Goal: Task Accomplishment & Management: Manage account settings

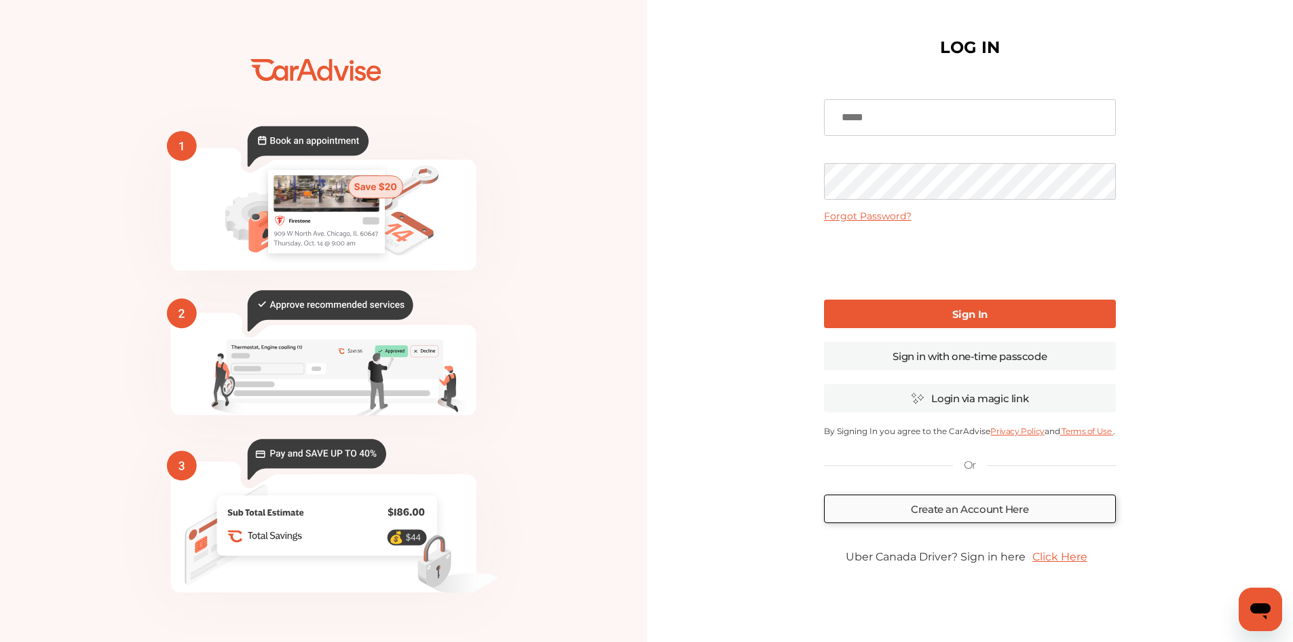
click at [935, 513] on link "Create an Account Here" at bounding box center [970, 508] width 292 height 29
click at [876, 129] on input at bounding box center [970, 117] width 292 height 37
type input "**********"
click at [963, 314] on b "Sign In" at bounding box center [969, 314] width 35 height 13
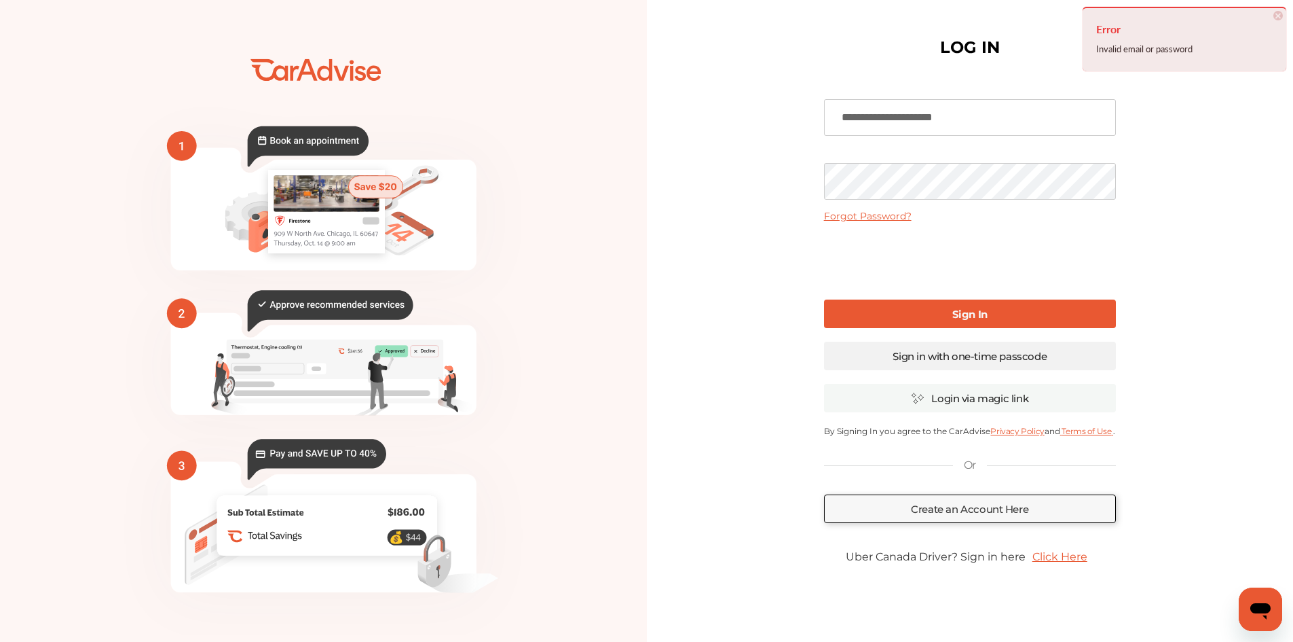
click at [947, 354] on link "Sign in with one-time passcode" at bounding box center [970, 355] width 292 height 29
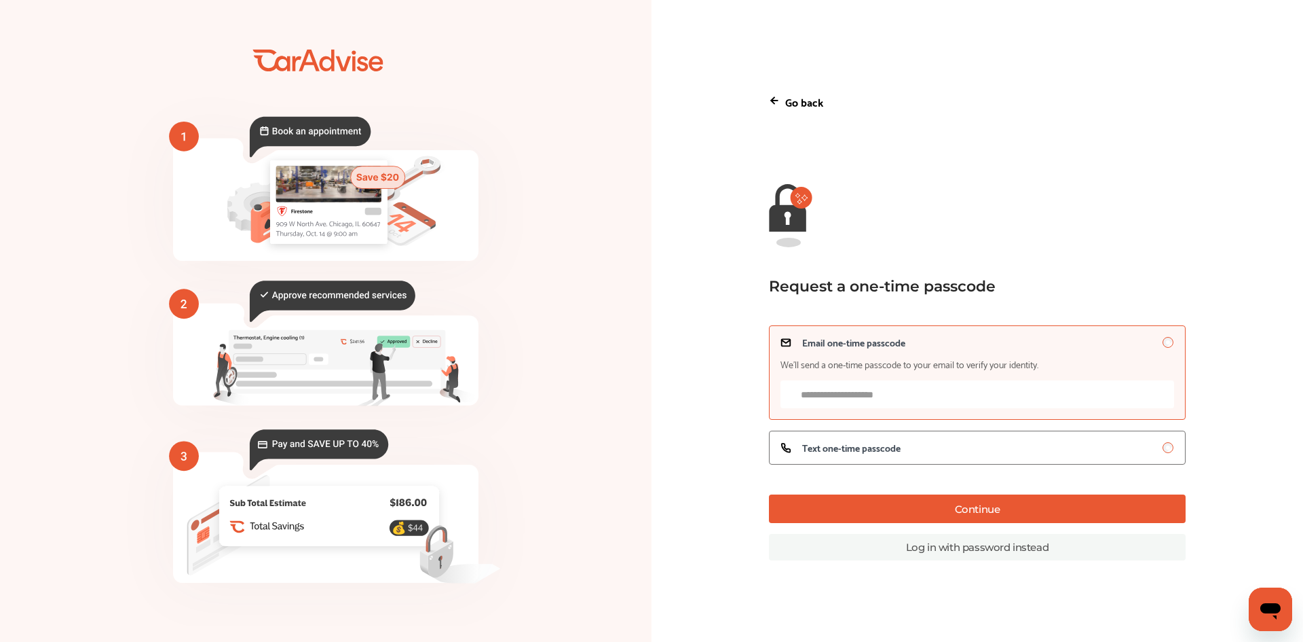
click at [880, 396] on input "Email one-time passcode We’ll send a one-time passcode to your email to verify …" at bounding box center [978, 394] width 394 height 28
type input "**********"
click at [894, 453] on span "Text one-time passcode" at bounding box center [851, 447] width 98 height 11
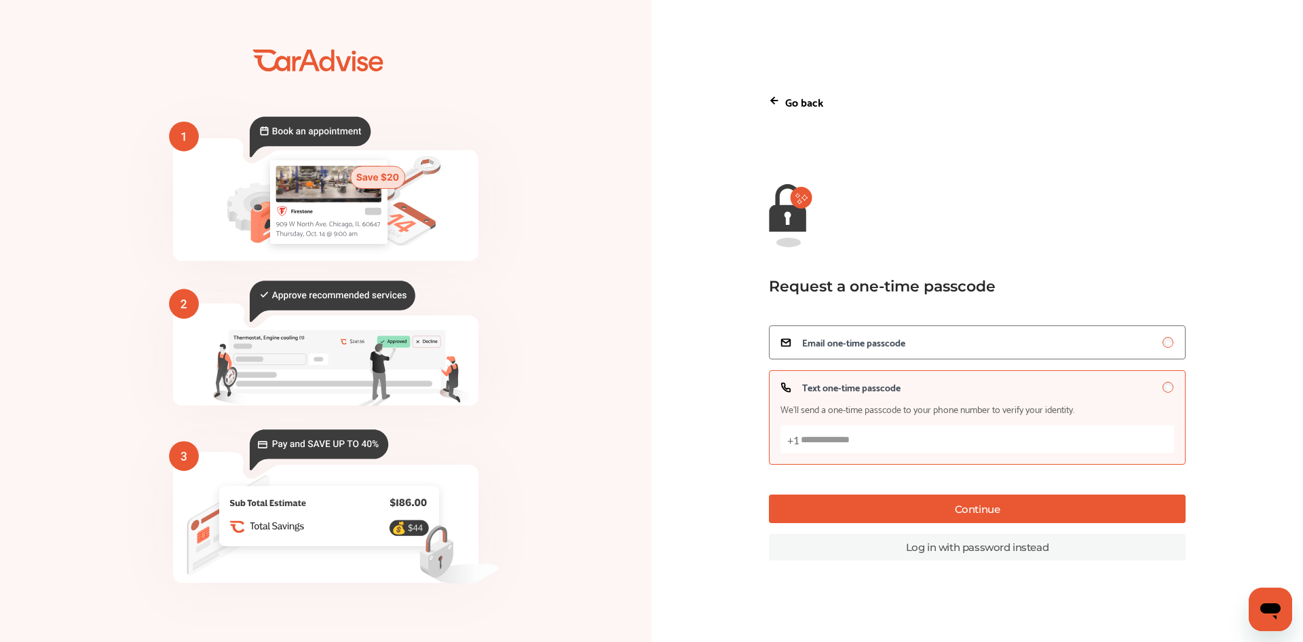
click at [874, 442] on input "Text one-time passcode We’ll send a one-time passcode to your phone number to v…" at bounding box center [978, 439] width 394 height 28
type input "**********"
click at [993, 516] on button "Continue" at bounding box center [977, 508] width 417 height 29
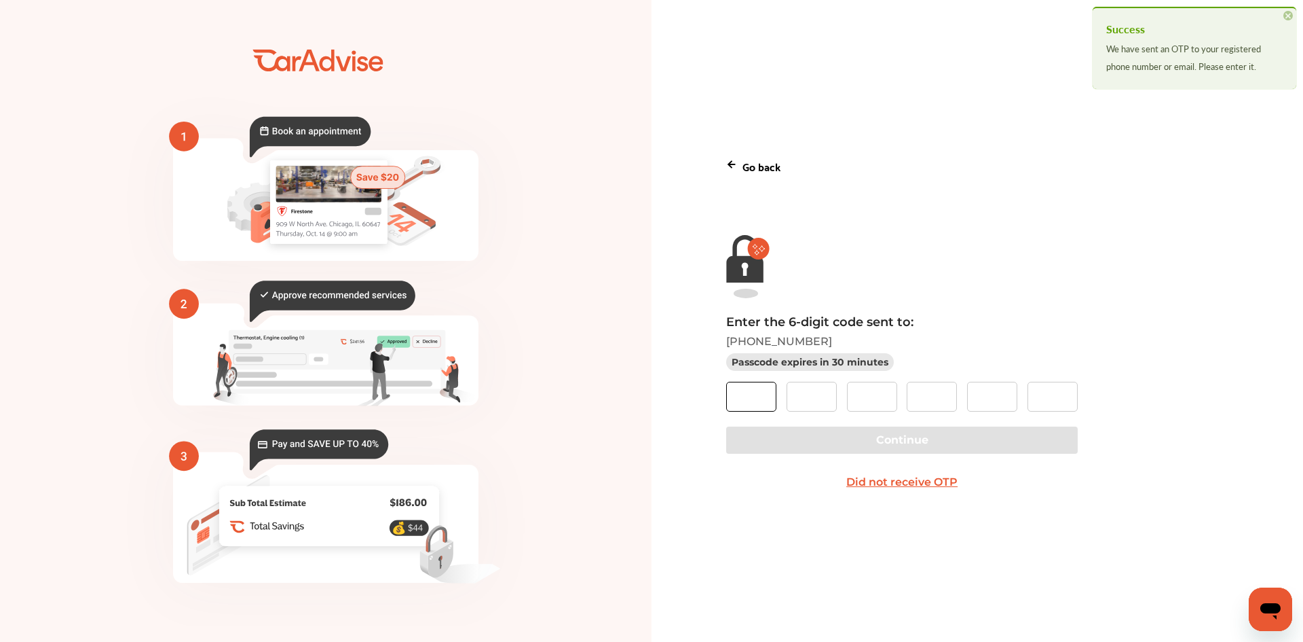
click at [740, 398] on input "text" at bounding box center [751, 397] width 50 height 30
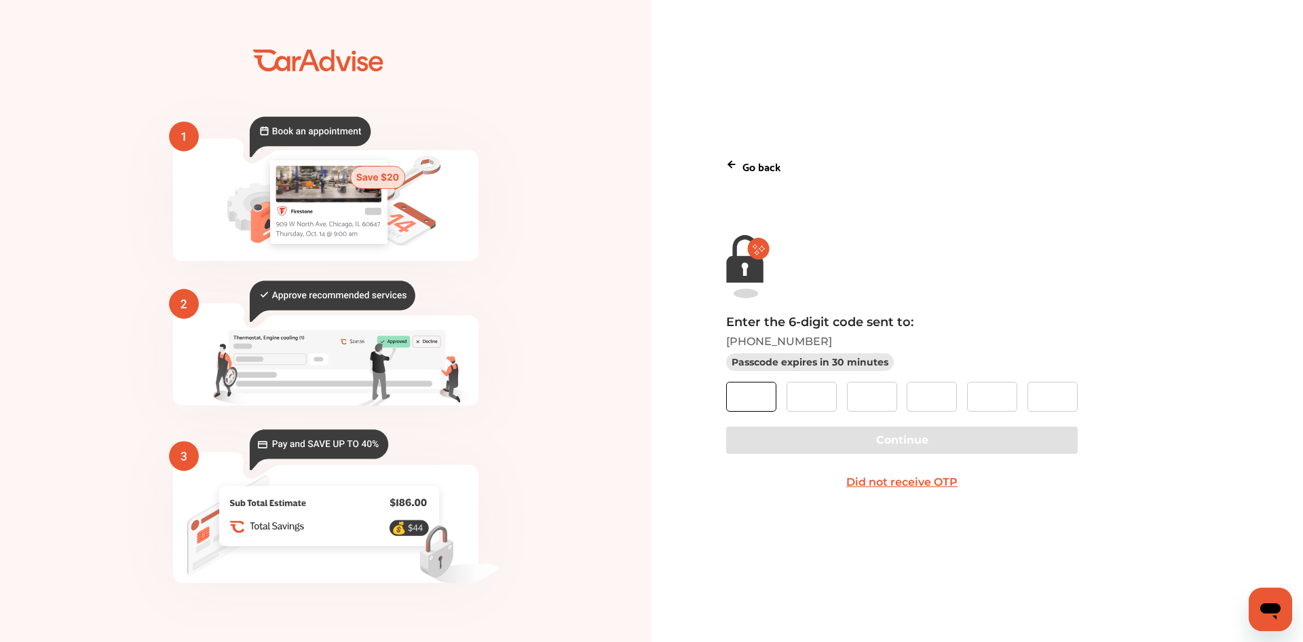
type input "*"
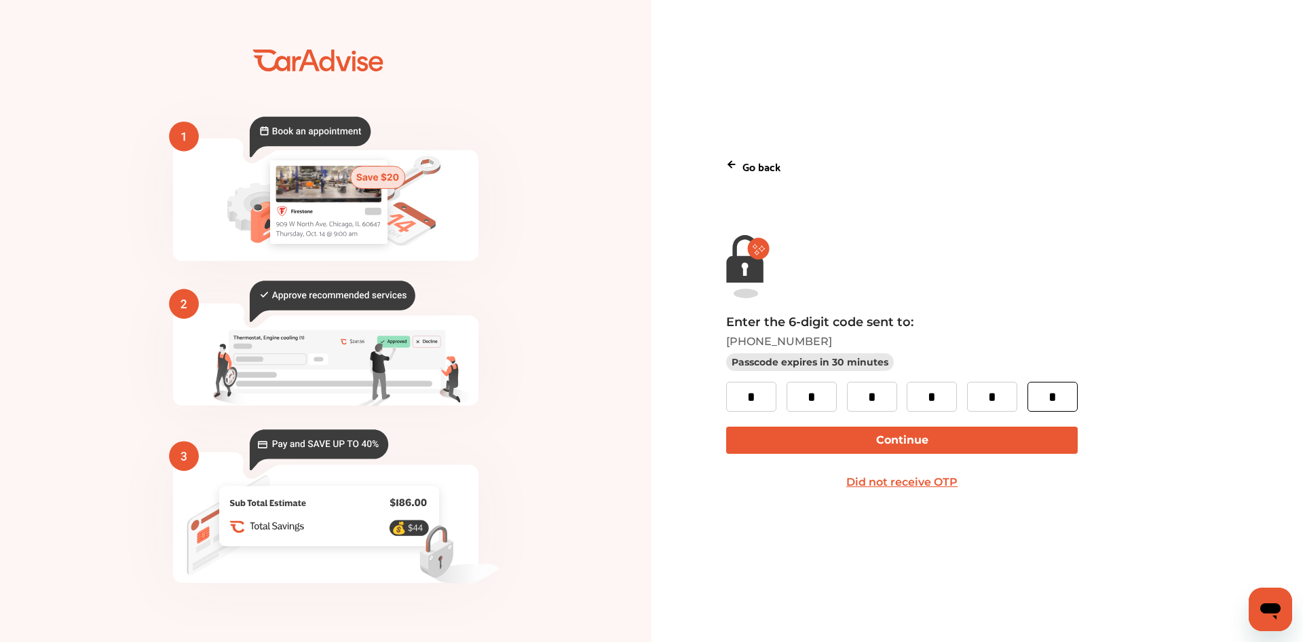
type input "*"
click at [946, 444] on button "Continue" at bounding box center [901, 439] width 351 height 27
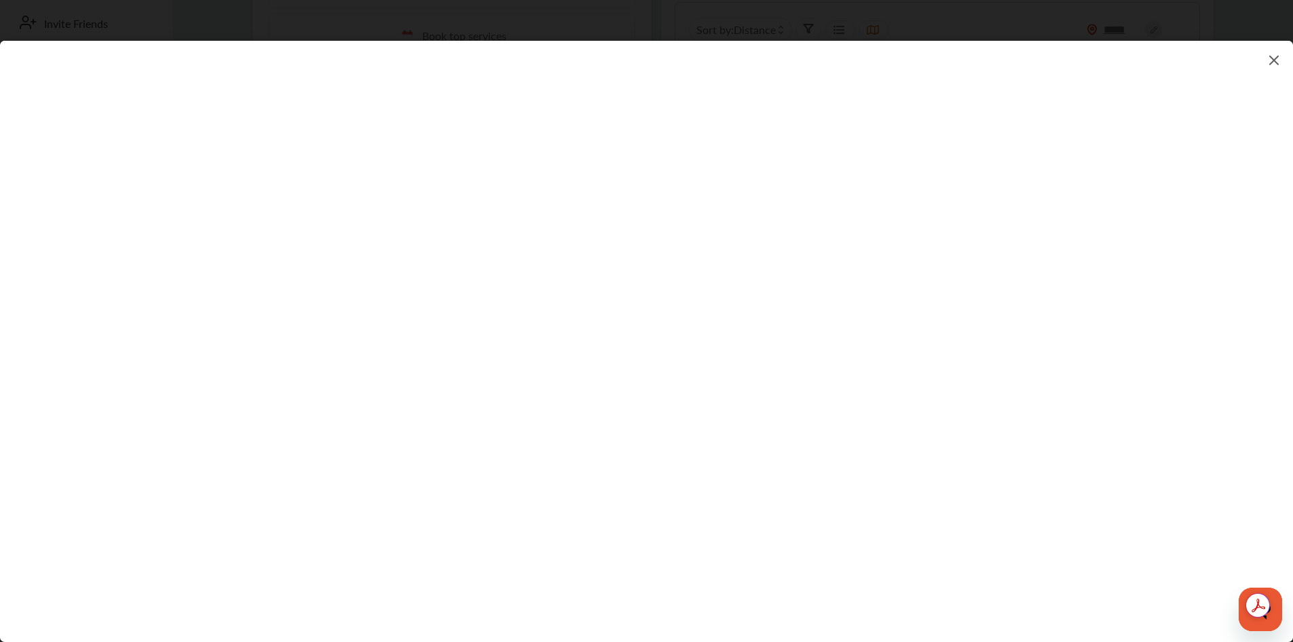
click at [925, 287] on flutter-view at bounding box center [646, 328] width 1293 height 574
type textarea "**********"
click at [938, 340] on flutter-view at bounding box center [646, 328] width 1293 height 574
click at [867, 349] on flutter-view at bounding box center [646, 328] width 1293 height 574
type input "**********"
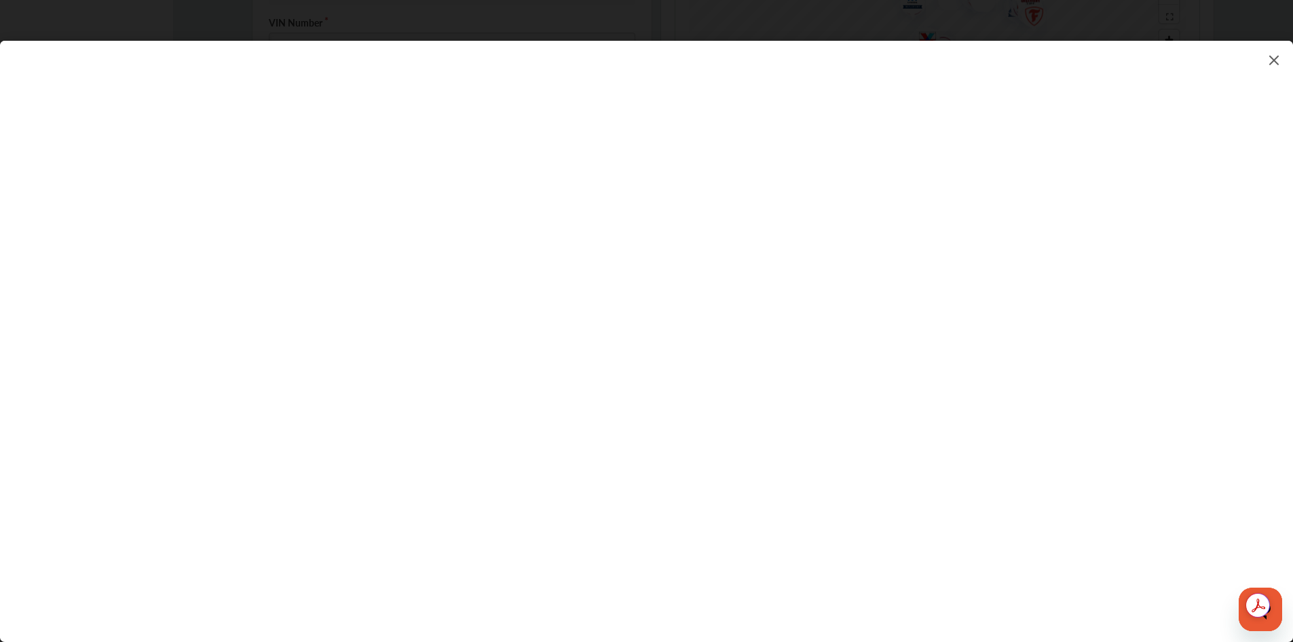
scroll to position [543, 0]
click at [833, 331] on flutter-view "*****" at bounding box center [646, 328] width 1293 height 574
type input "*****"
click at [1068, 360] on flutter-view at bounding box center [646, 328] width 1293 height 574
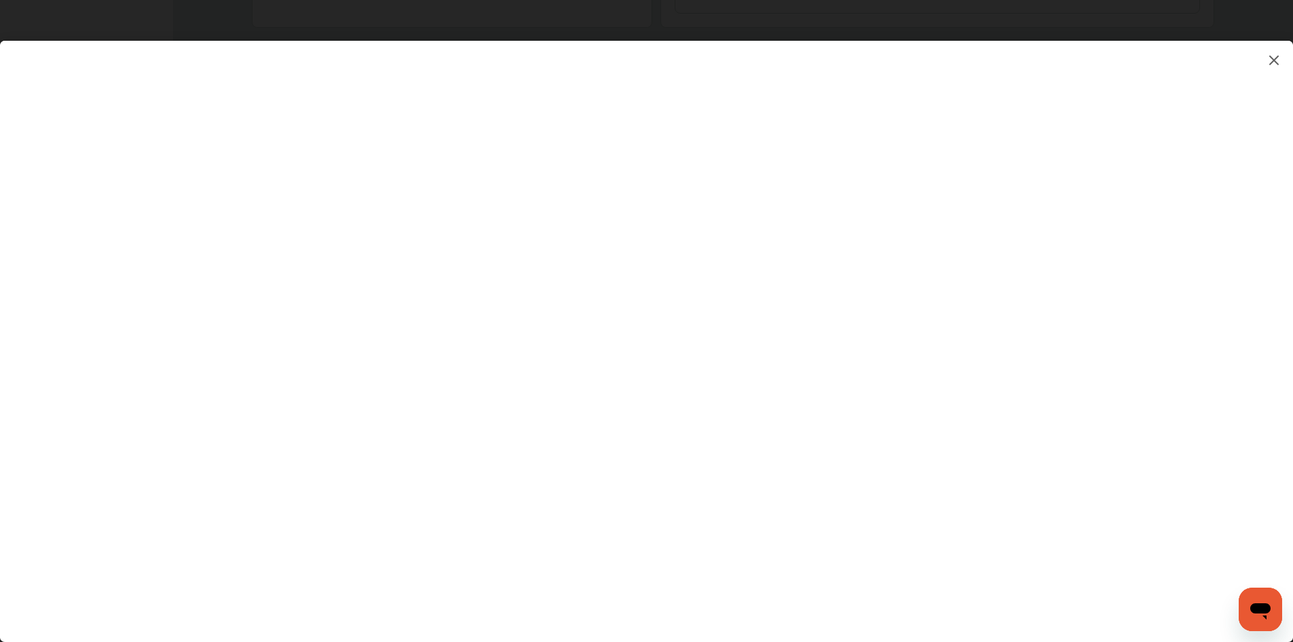
click at [895, 231] on flutter-view at bounding box center [646, 328] width 1293 height 574
type input "*********"
click at [912, 288] on flutter-view "*********" at bounding box center [646, 328] width 1293 height 574
click at [927, 360] on flutter-view at bounding box center [646, 328] width 1293 height 574
click at [943, 570] on flutter-view at bounding box center [646, 328] width 1293 height 574
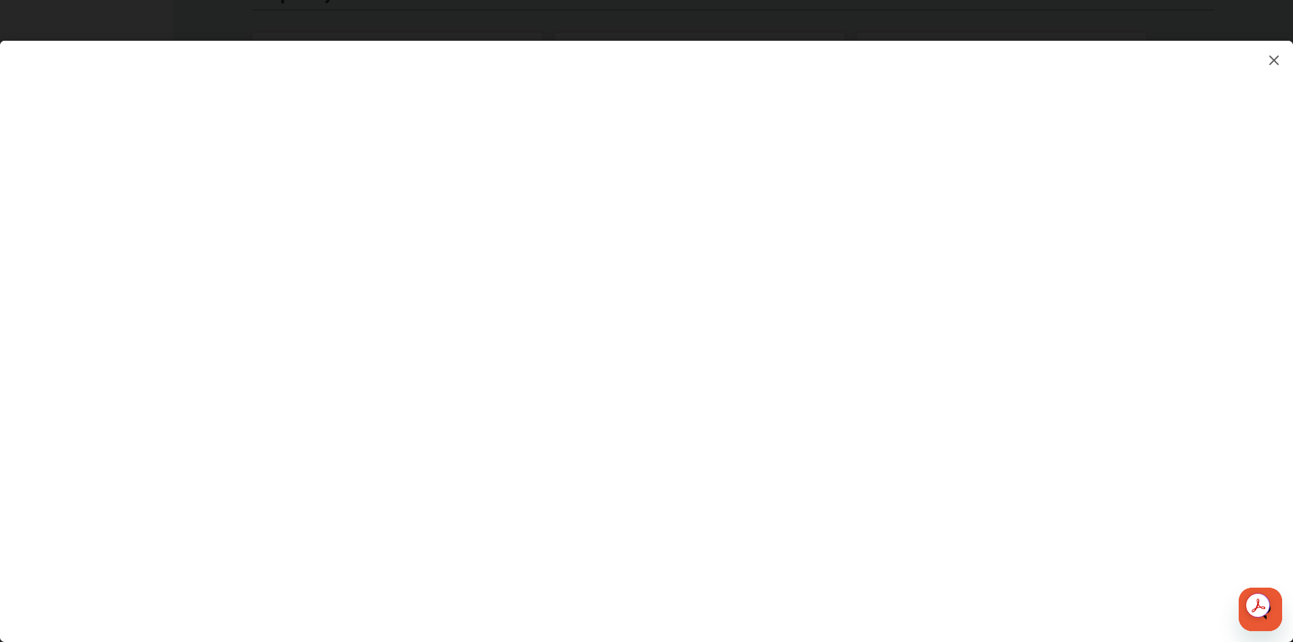
scroll to position [747, 0]
click at [1275, 63] on img at bounding box center [1274, 60] width 16 height 17
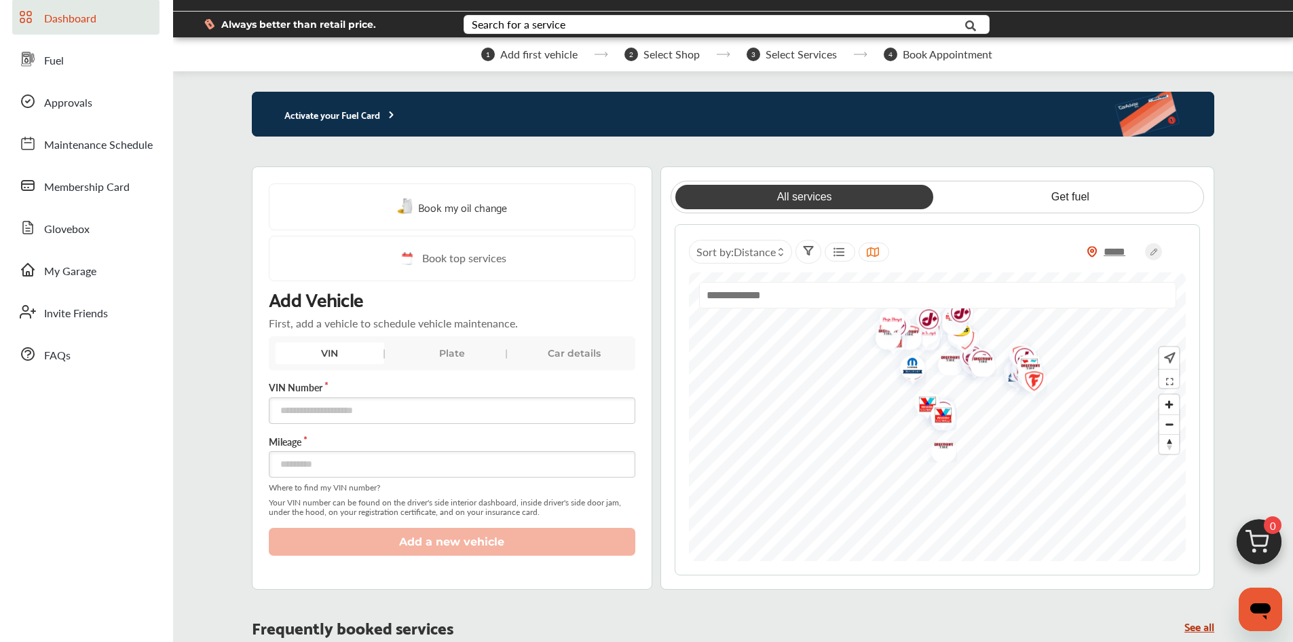
scroll to position [0, 0]
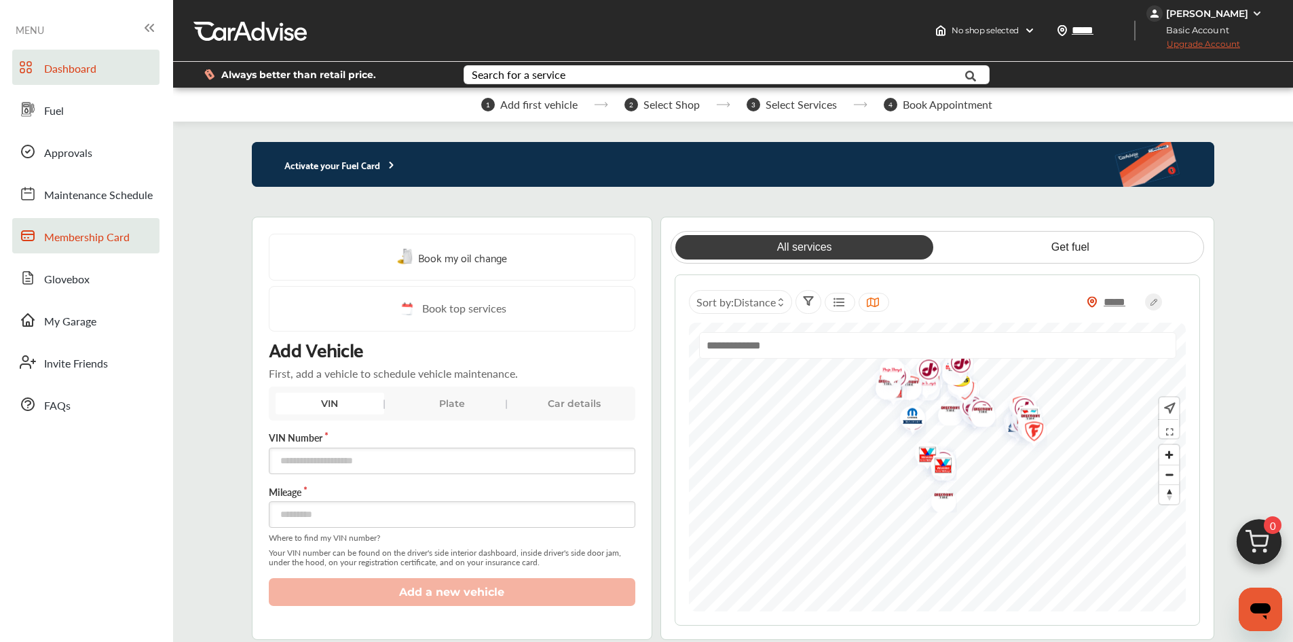
click at [119, 238] on span "Membership Card" at bounding box center [87, 238] width 86 height 18
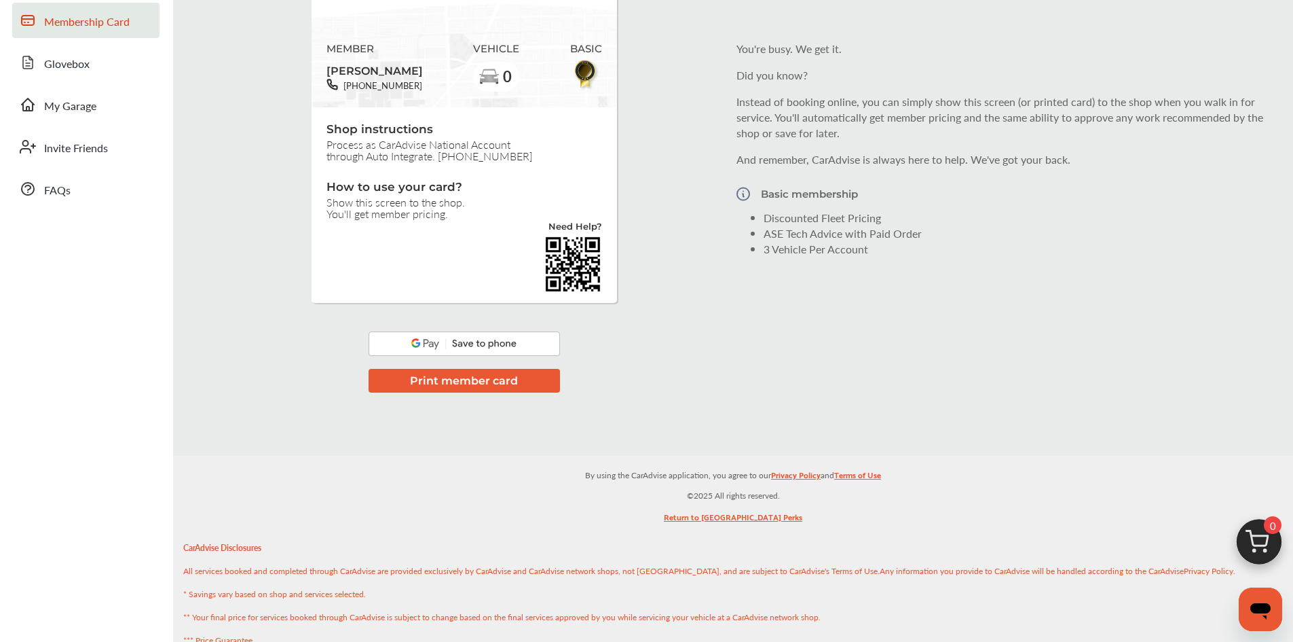
scroll to position [272, 0]
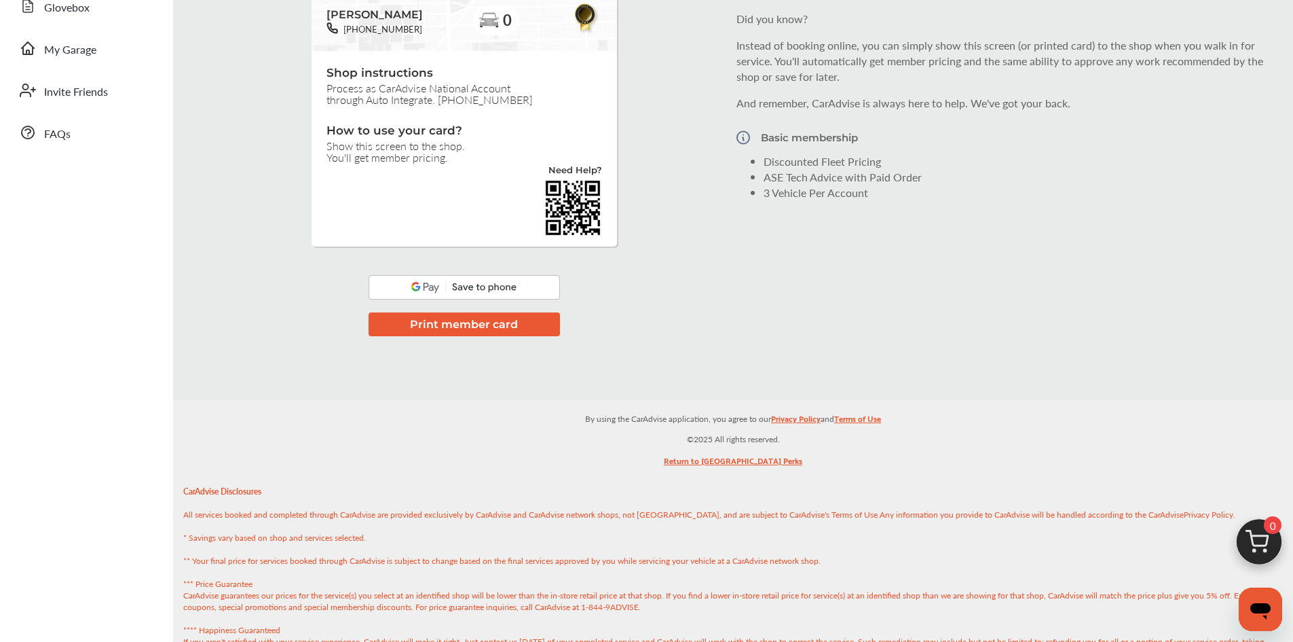
click at [454, 327] on button "Print member card" at bounding box center [464, 324] width 191 height 24
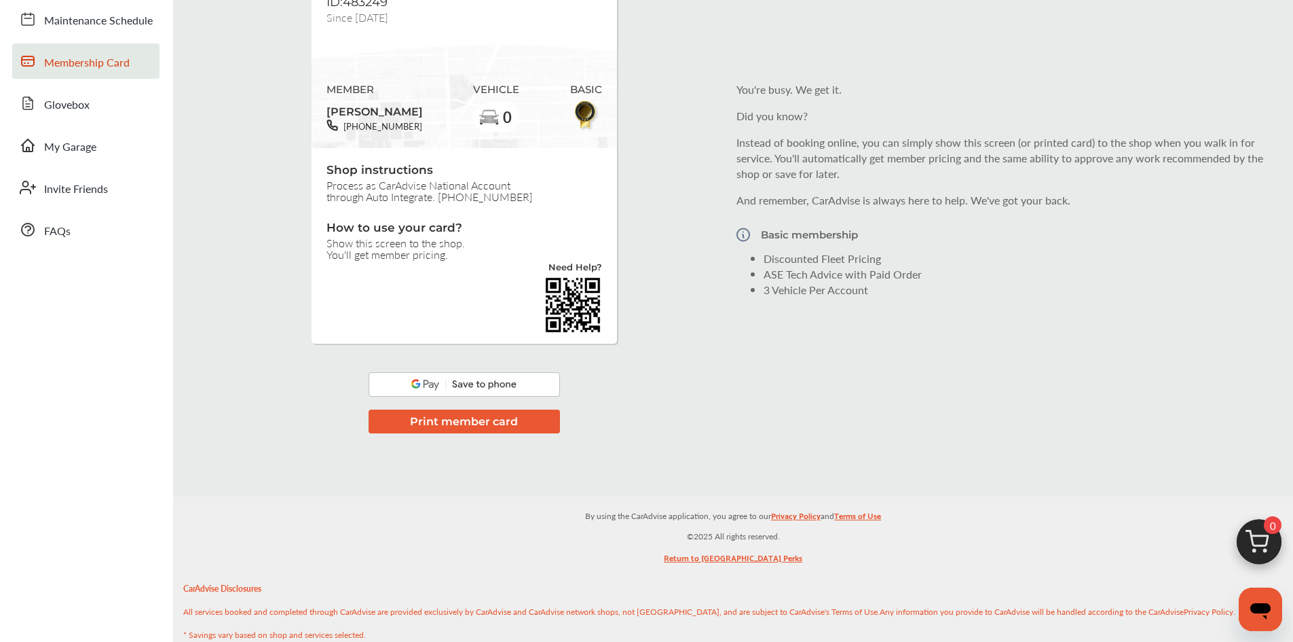
scroll to position [0, 0]
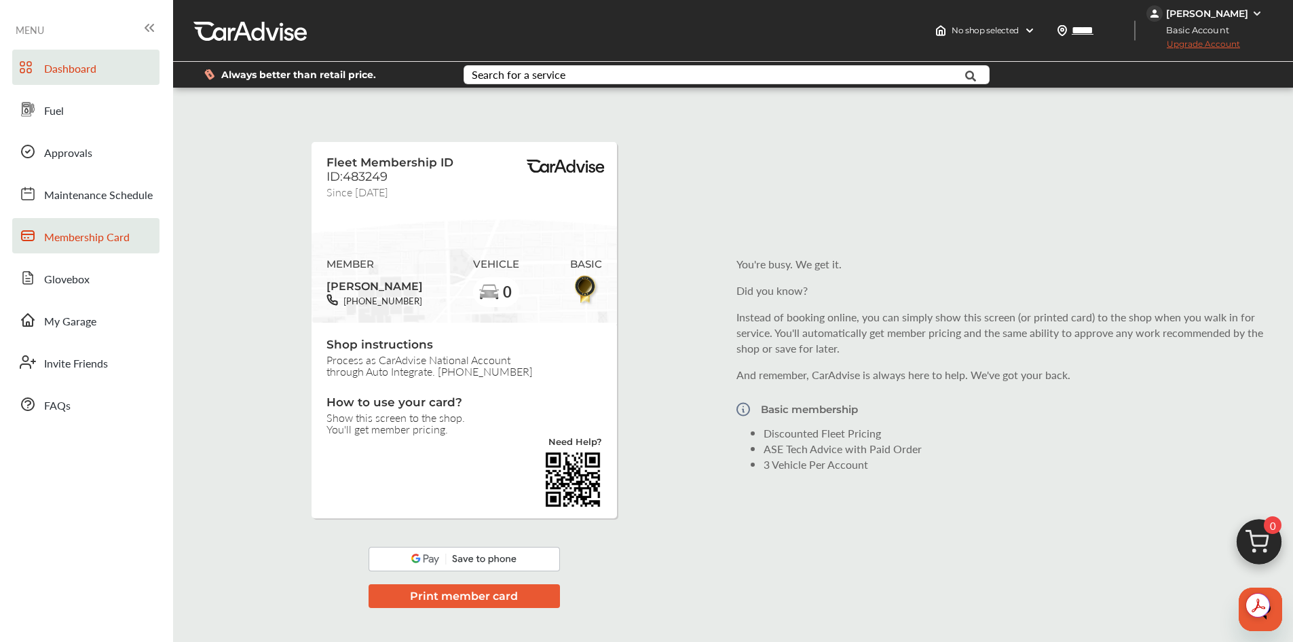
click at [85, 62] on span "Dashboard" at bounding box center [70, 69] width 52 height 18
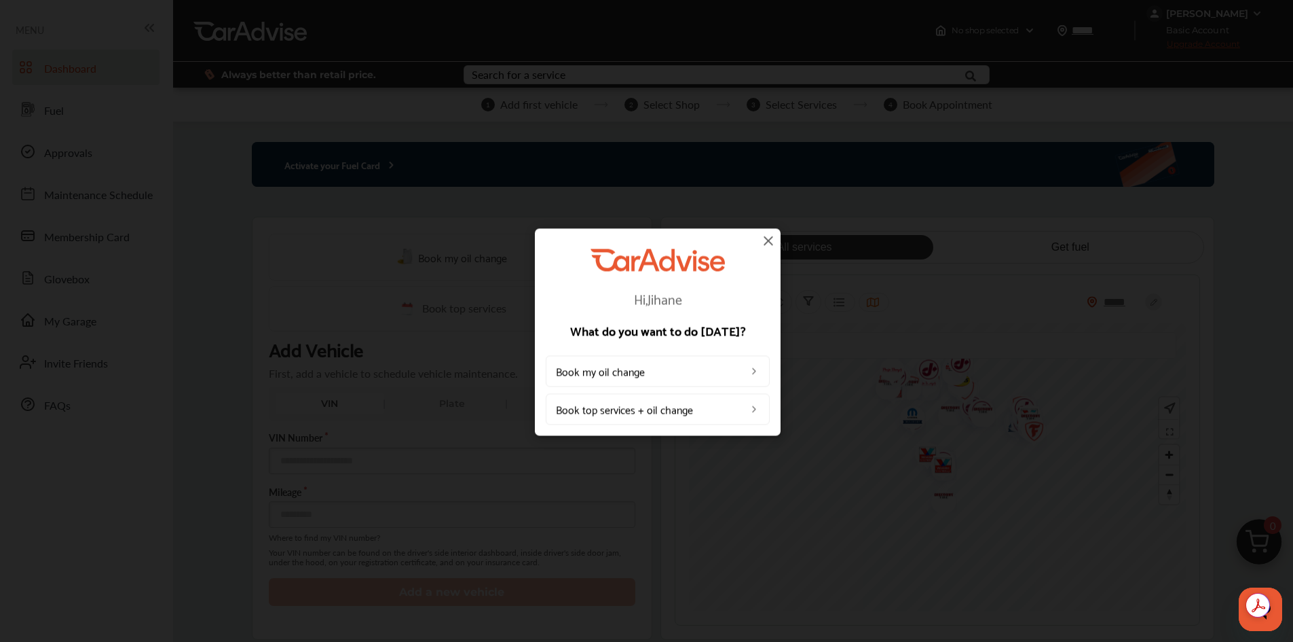
click at [766, 240] on img at bounding box center [768, 240] width 16 height 16
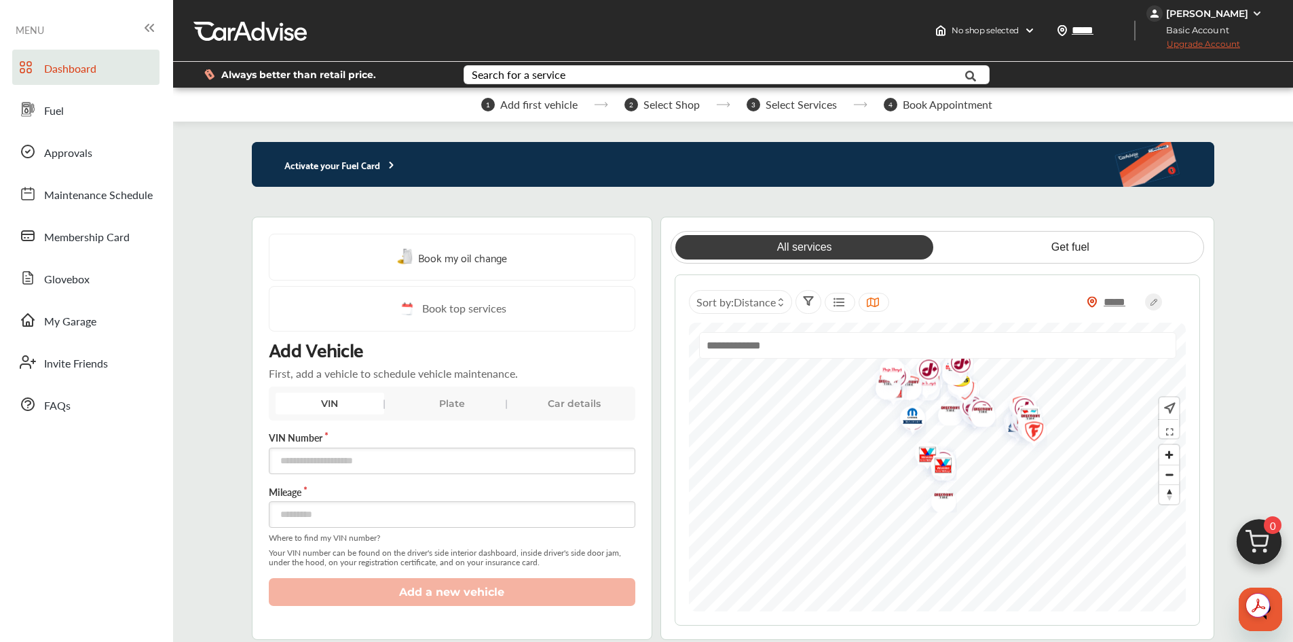
click at [1260, 15] on img at bounding box center [1257, 13] width 11 height 11
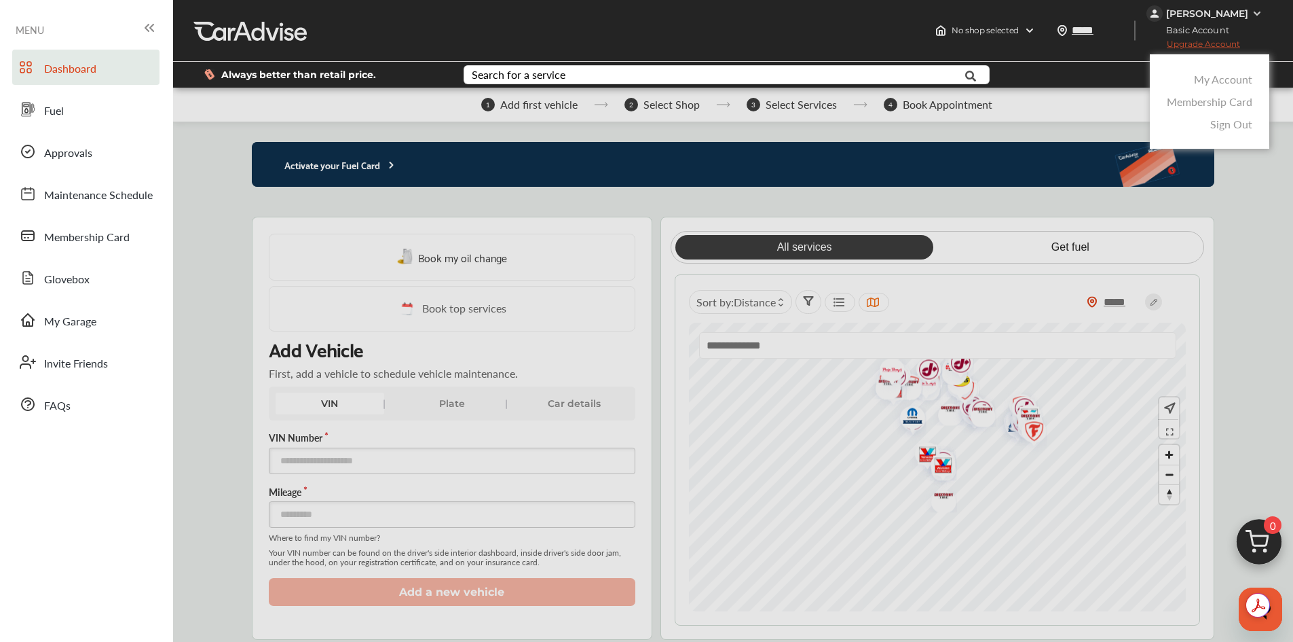
click at [1228, 100] on link "Membership Card" at bounding box center [1210, 102] width 86 height 16
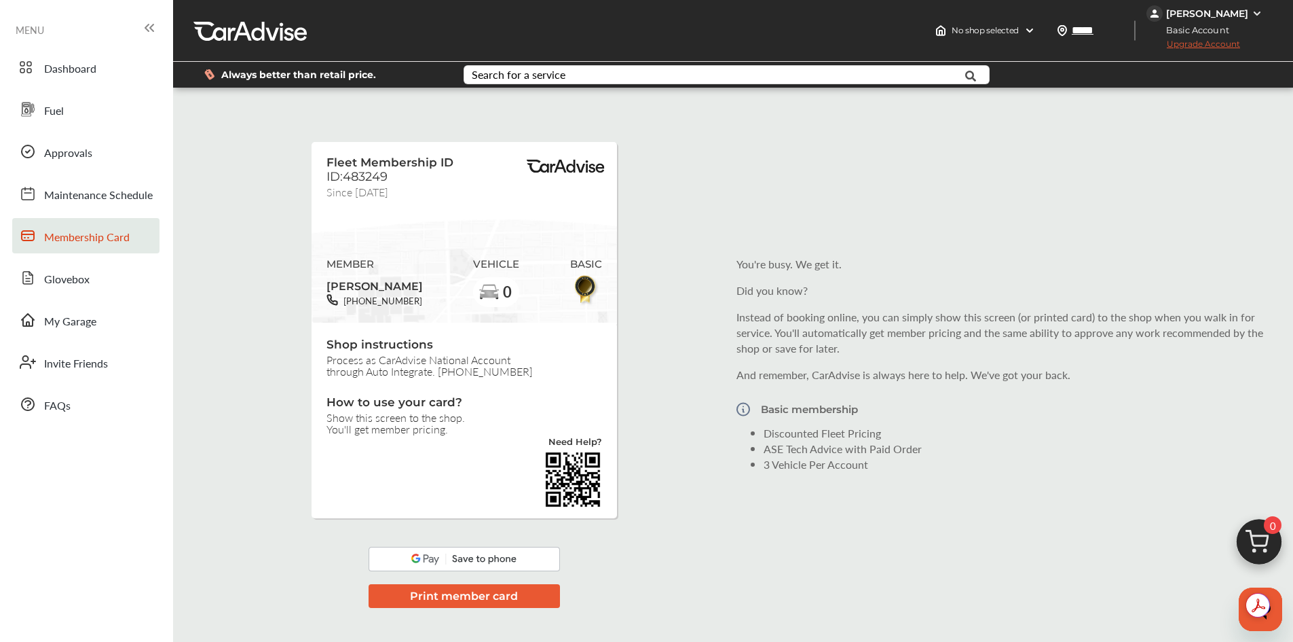
click at [1257, 11] on img at bounding box center [1257, 13] width 11 height 11
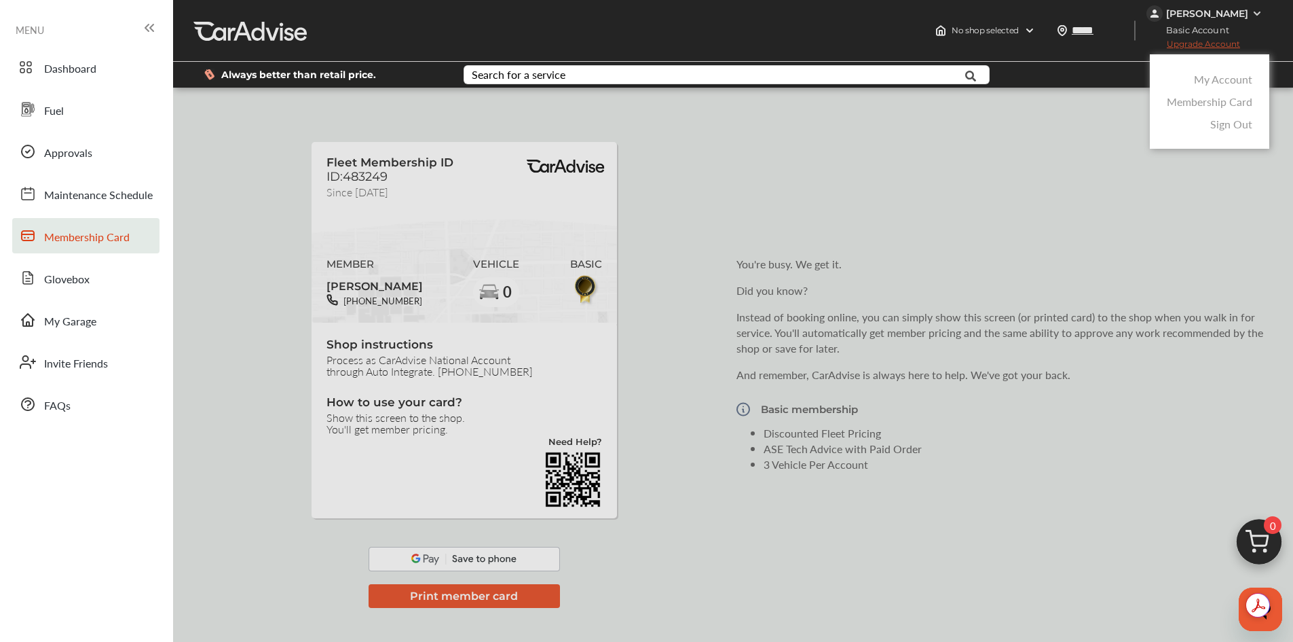
click at [1233, 100] on link "Membership Card" at bounding box center [1210, 102] width 86 height 16
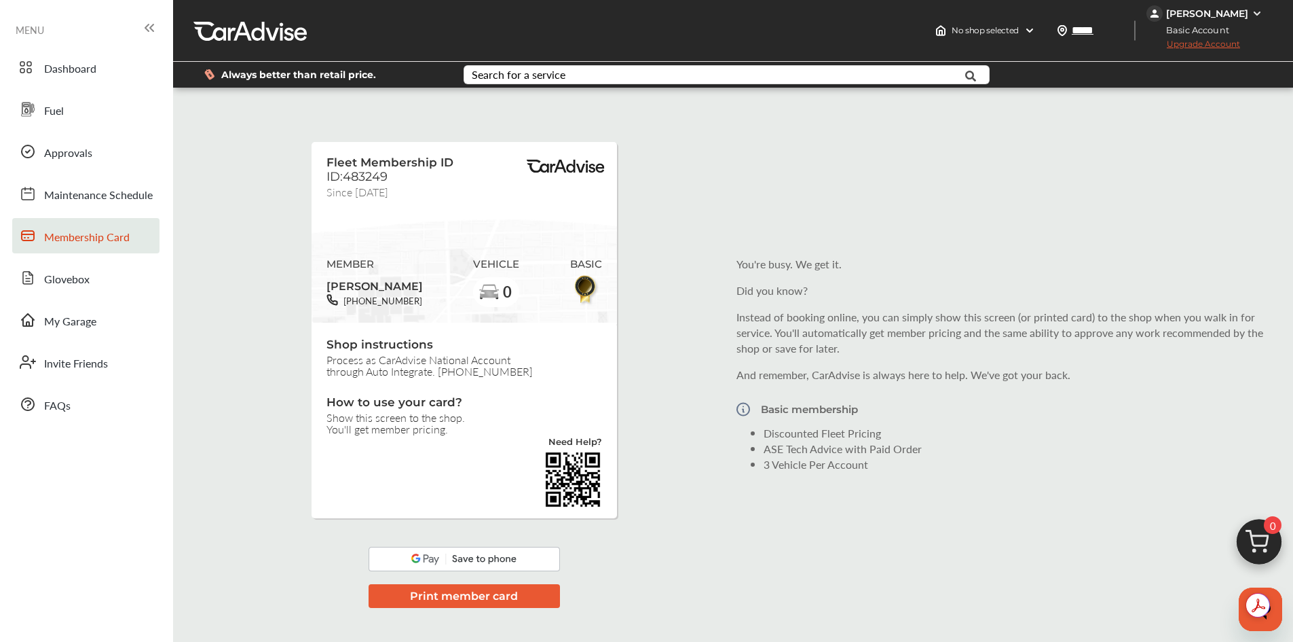
click at [1233, 27] on span "Basic Account" at bounding box center [1194, 30] width 92 height 14
click at [1255, 14] on img at bounding box center [1257, 13] width 11 height 11
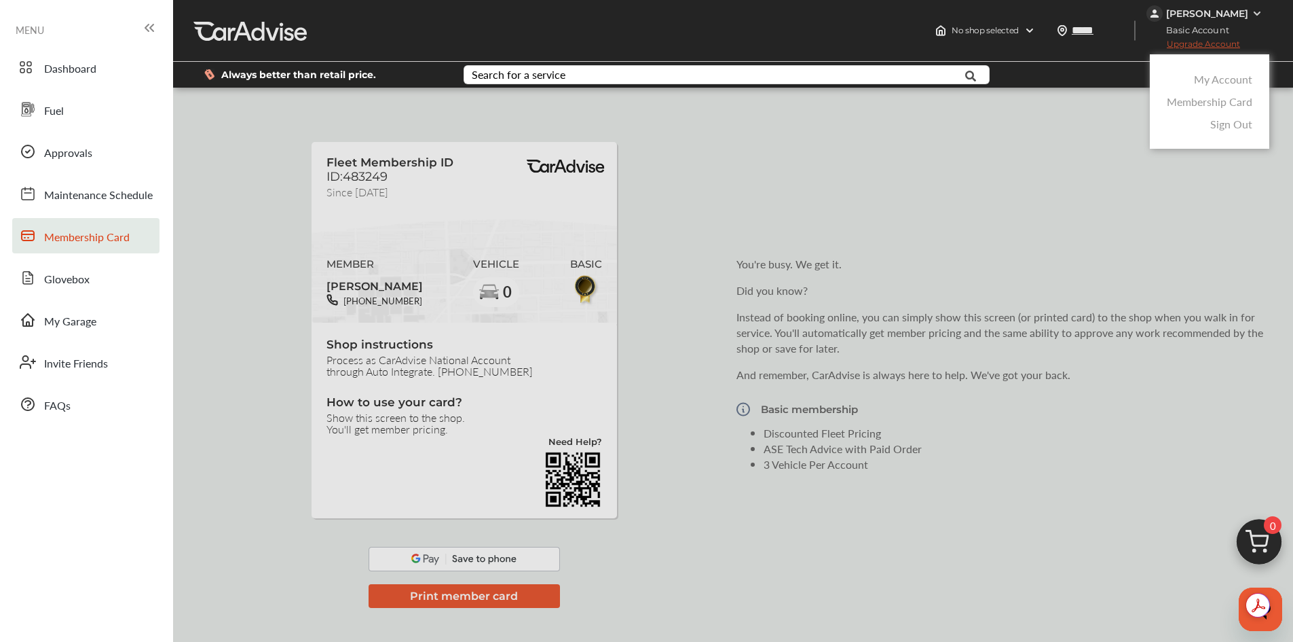
click at [1238, 80] on link "My Account" at bounding box center [1223, 79] width 58 height 16
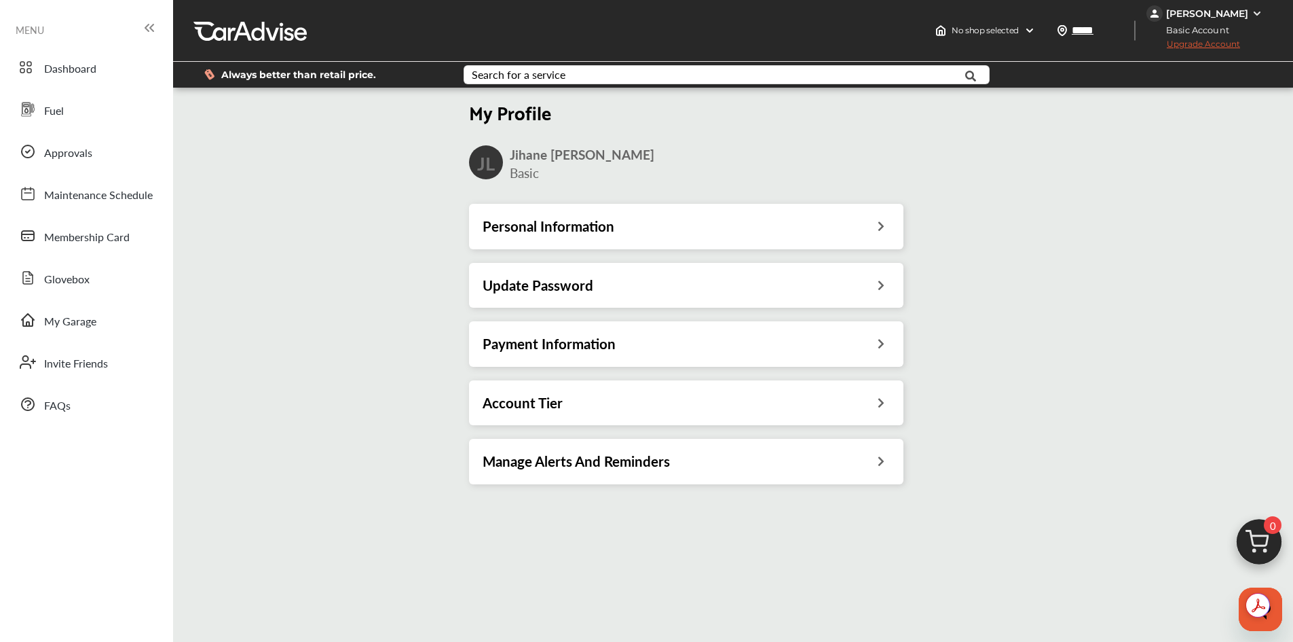
click at [876, 339] on div "Payment Information" at bounding box center [686, 344] width 407 height 18
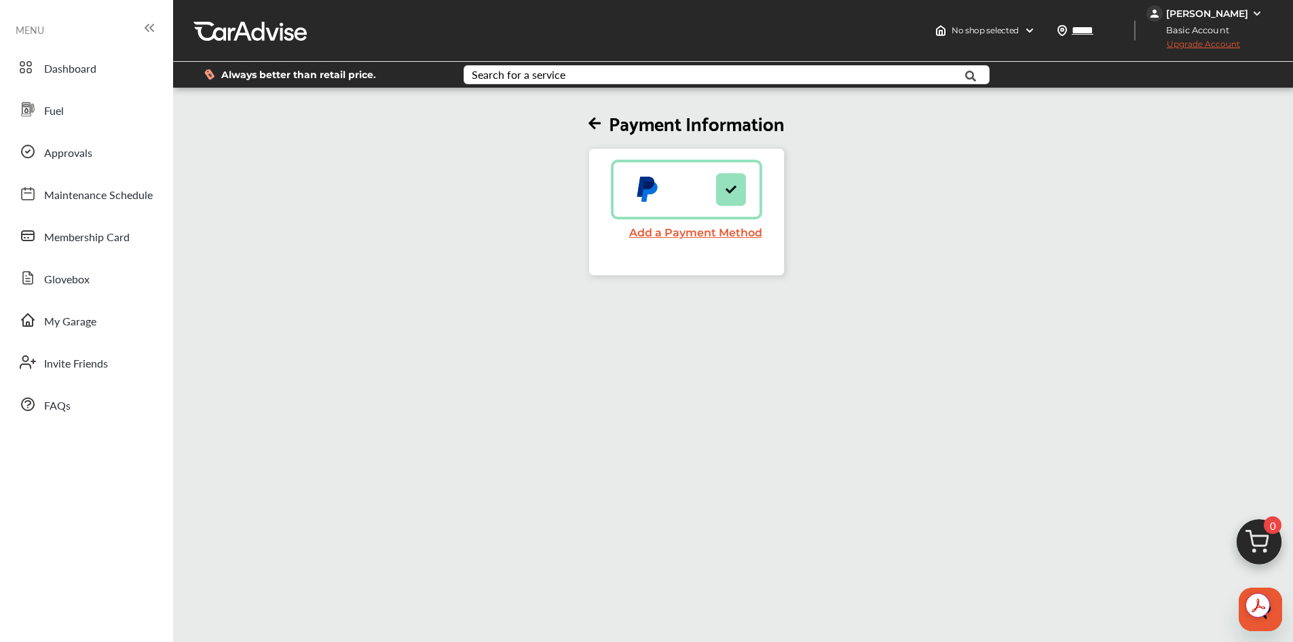
click at [752, 231] on link "Add a Payment Method" at bounding box center [695, 232] width 133 height 13
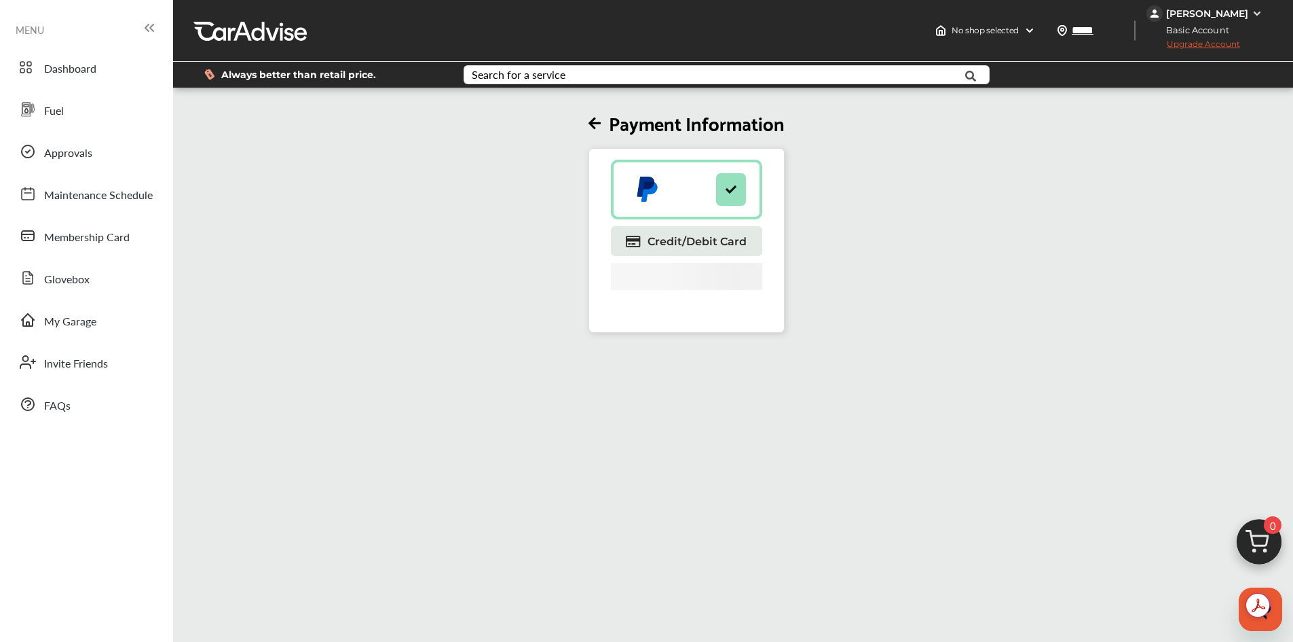
click at [1257, 14] on img at bounding box center [1257, 13] width 11 height 11
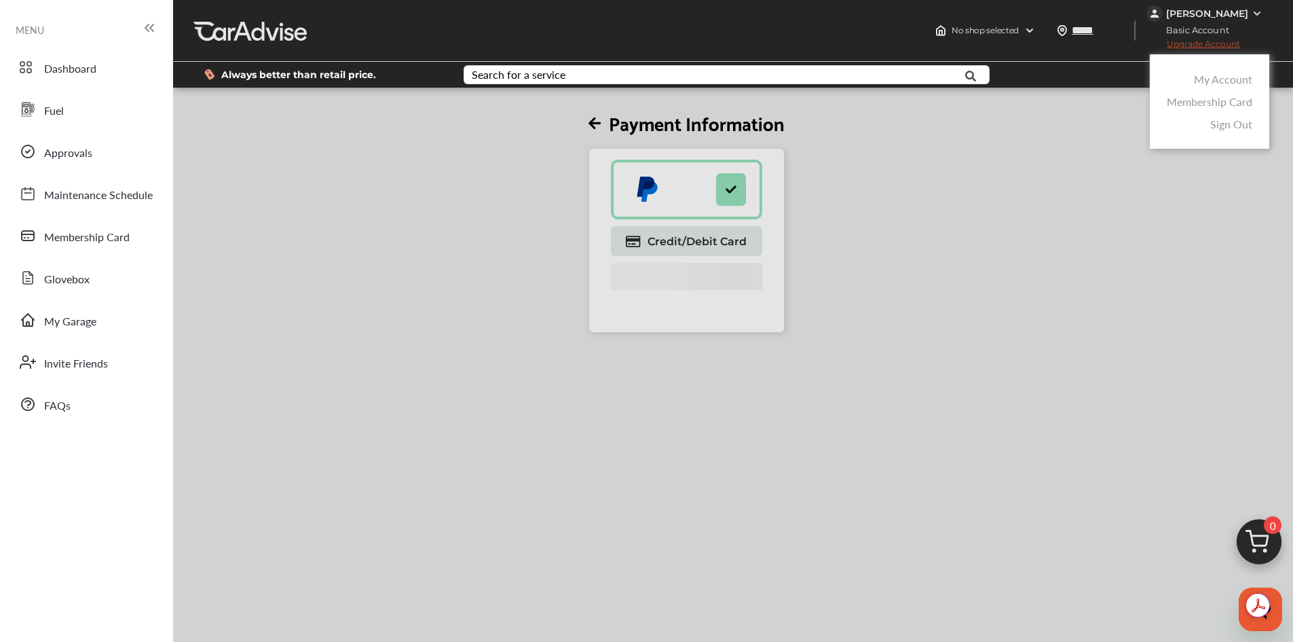
click at [1226, 80] on link "My Account" at bounding box center [1223, 79] width 58 height 16
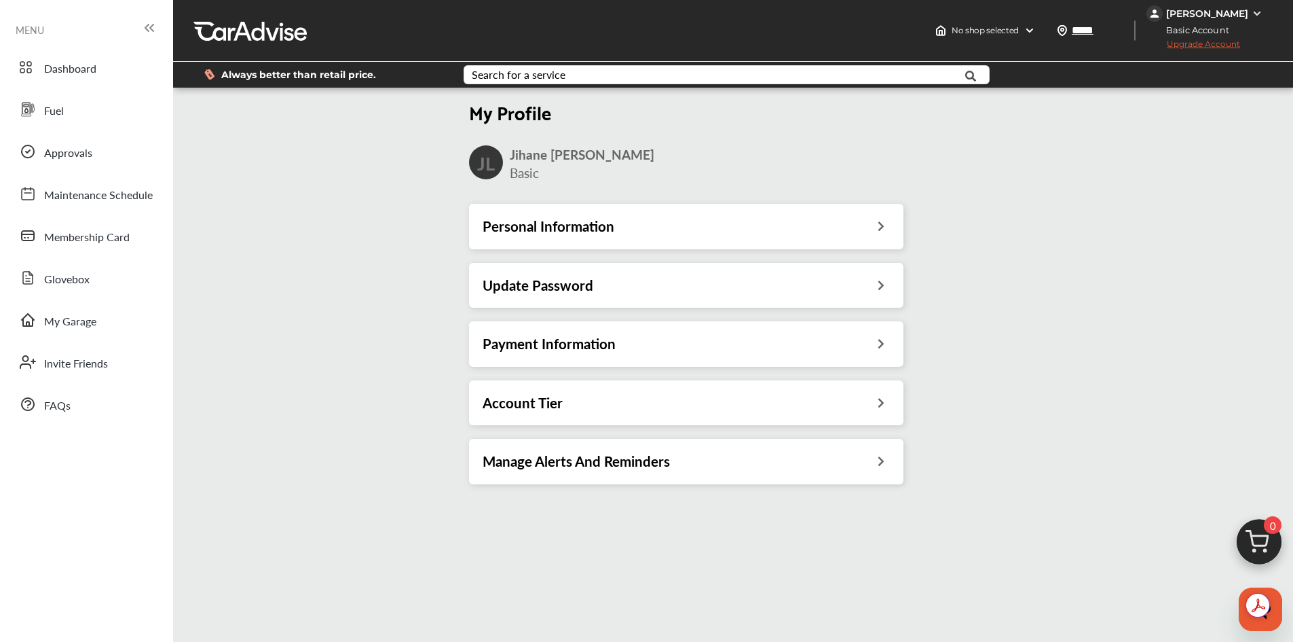
click at [878, 225] on icon at bounding box center [880, 224] width 13 height 14
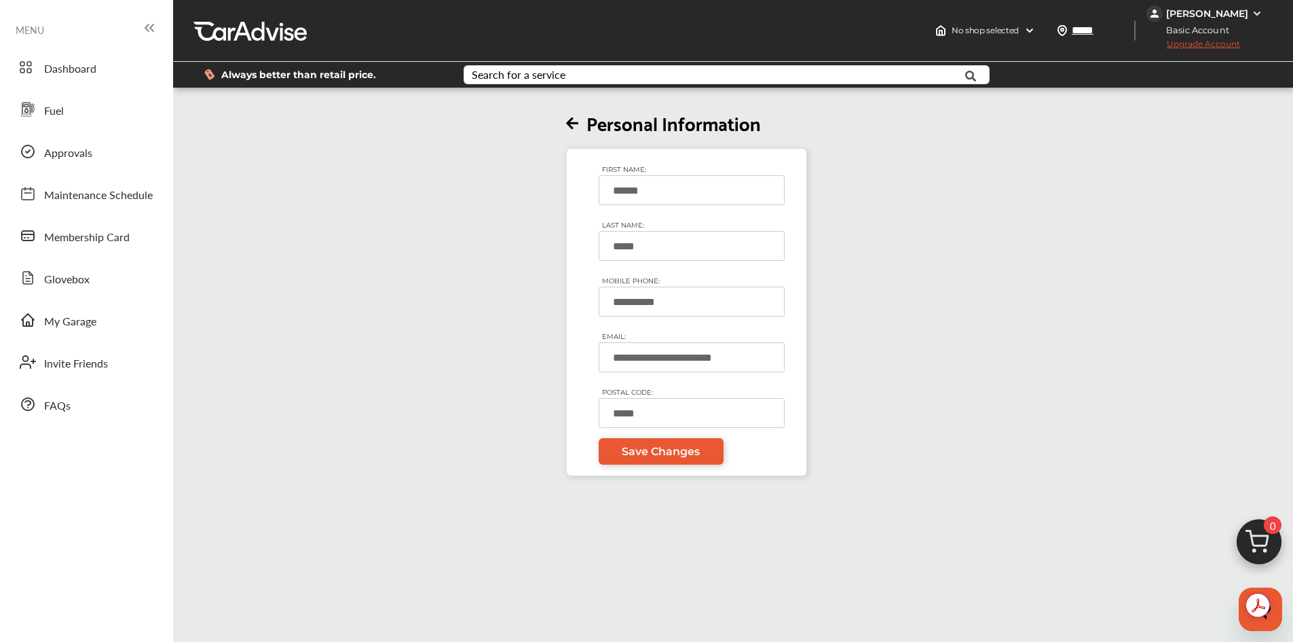
click at [1256, 14] on img at bounding box center [1257, 13] width 11 height 11
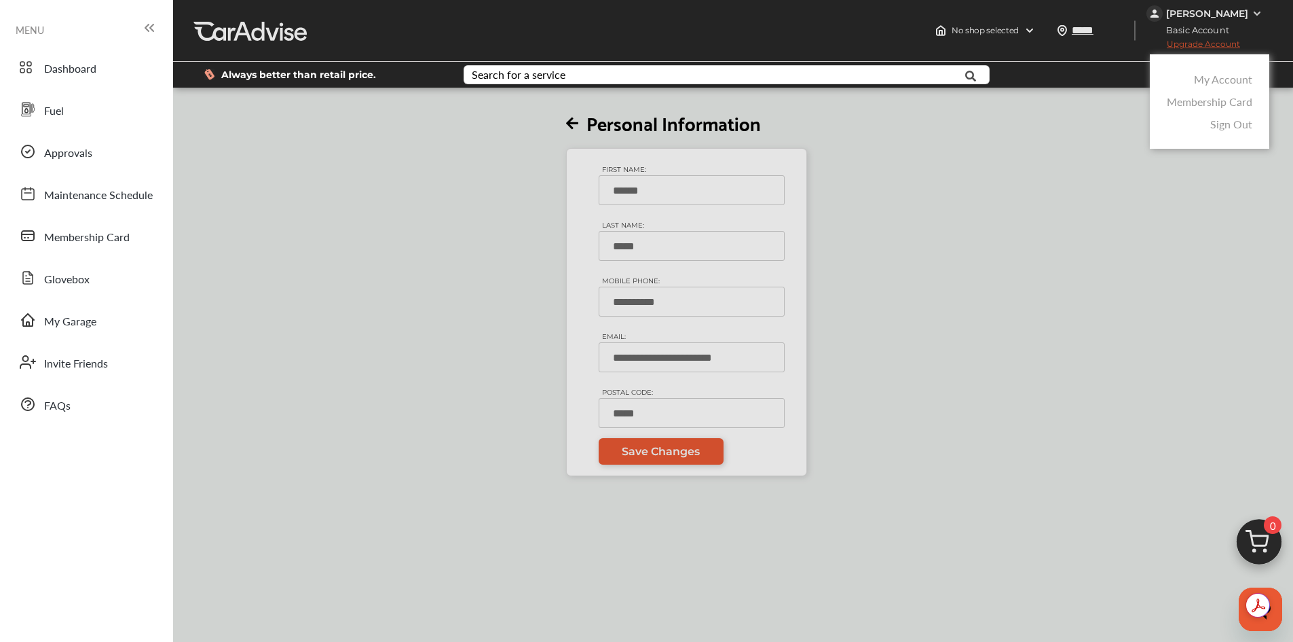
click at [1235, 83] on link "My Account" at bounding box center [1223, 79] width 58 height 16
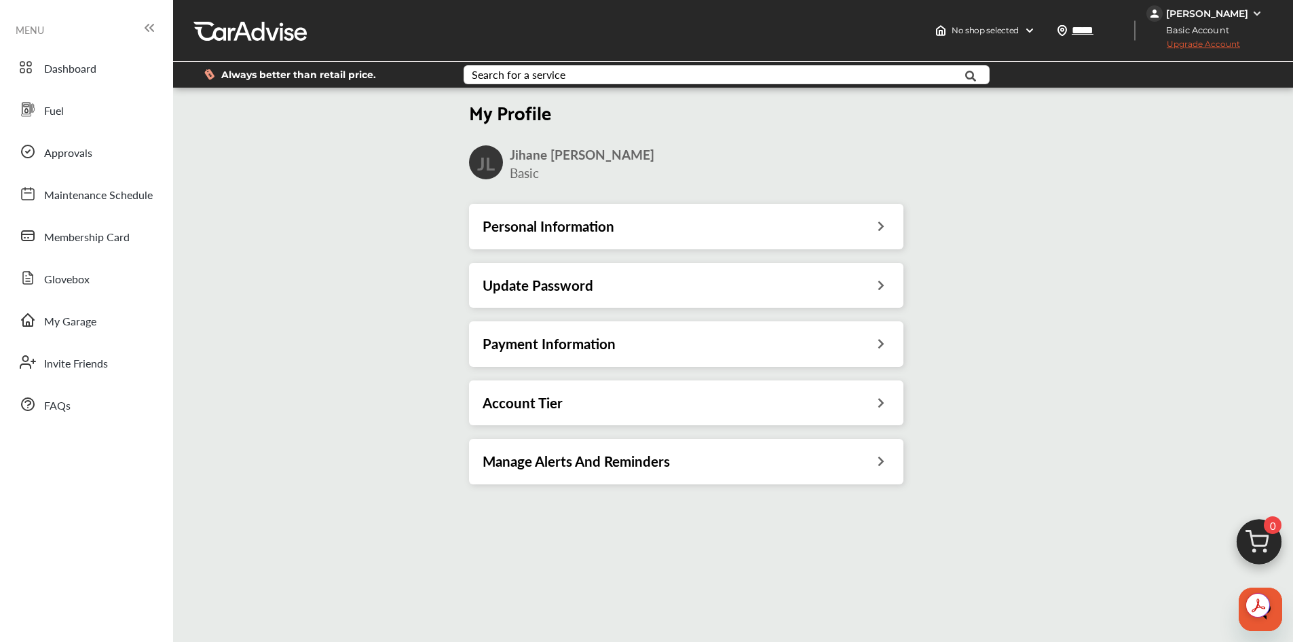
click at [885, 397] on icon at bounding box center [880, 401] width 13 height 14
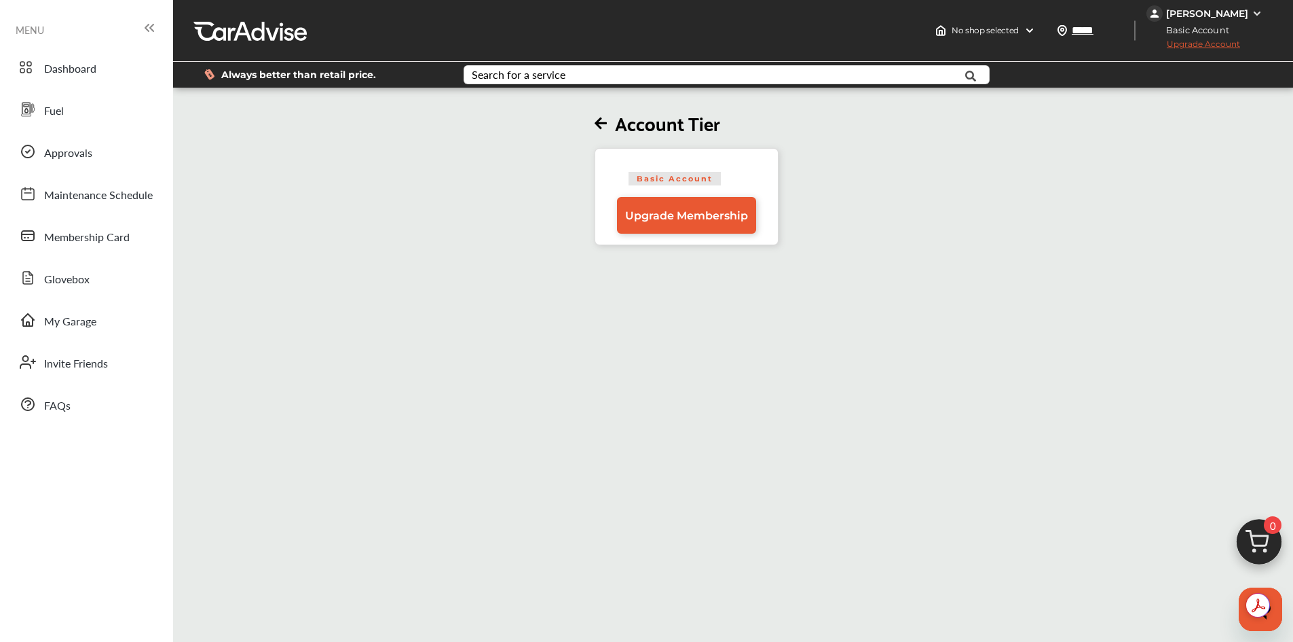
click at [1255, 12] on img at bounding box center [1257, 13] width 11 height 11
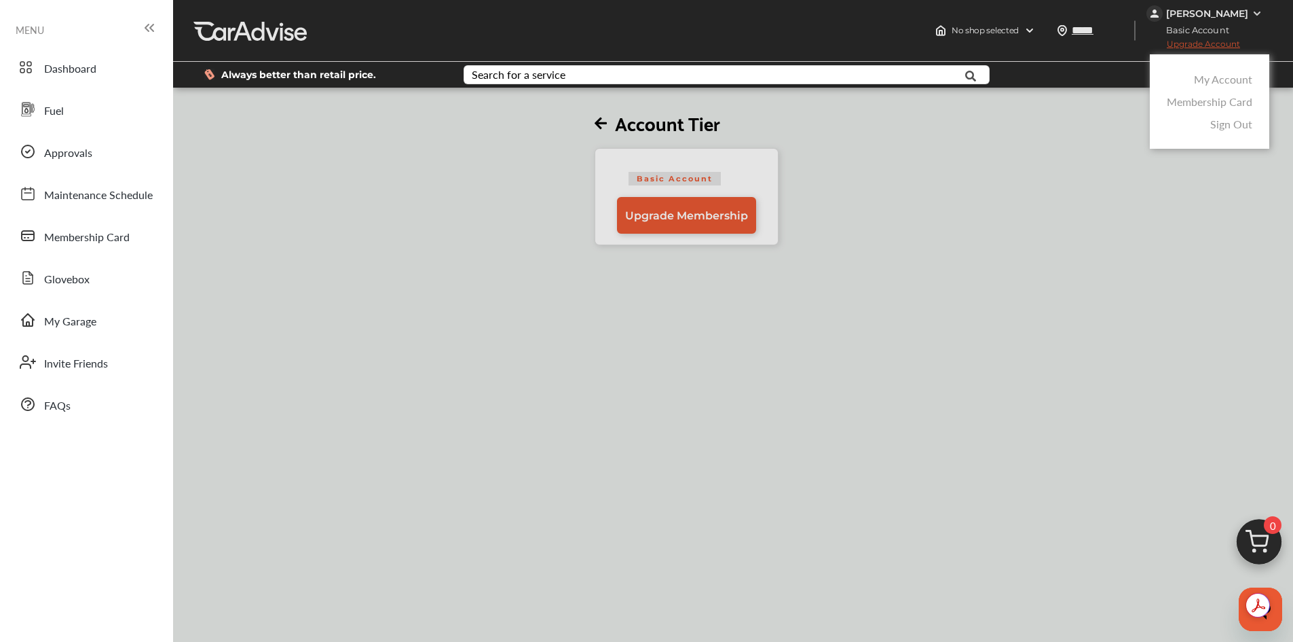
click at [1242, 77] on link "My Account" at bounding box center [1223, 79] width 58 height 16
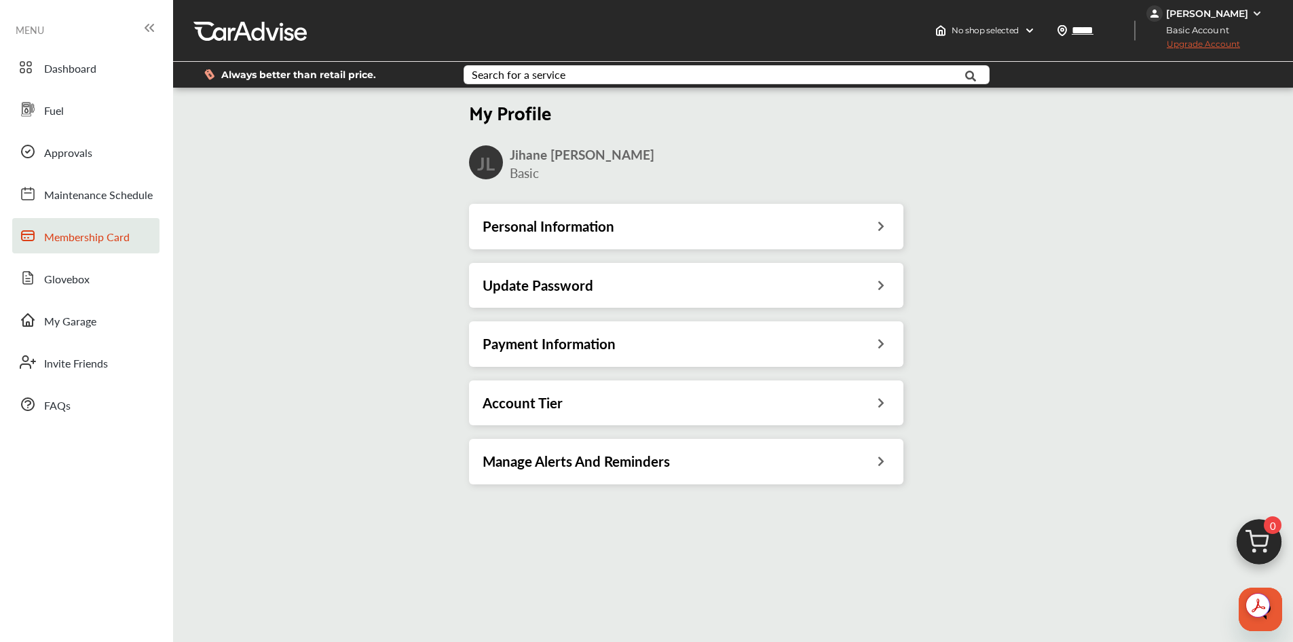
click at [78, 231] on span "Membership Card" at bounding box center [87, 238] width 86 height 18
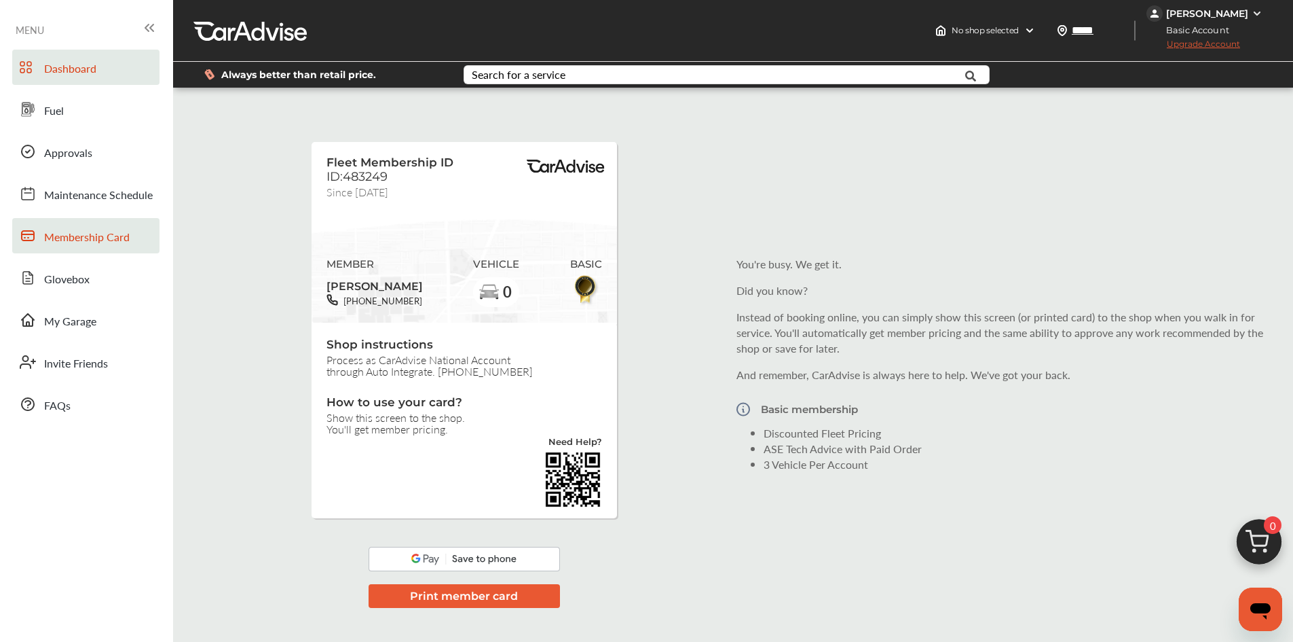
click at [72, 77] on span "Dashboard" at bounding box center [70, 69] width 52 height 18
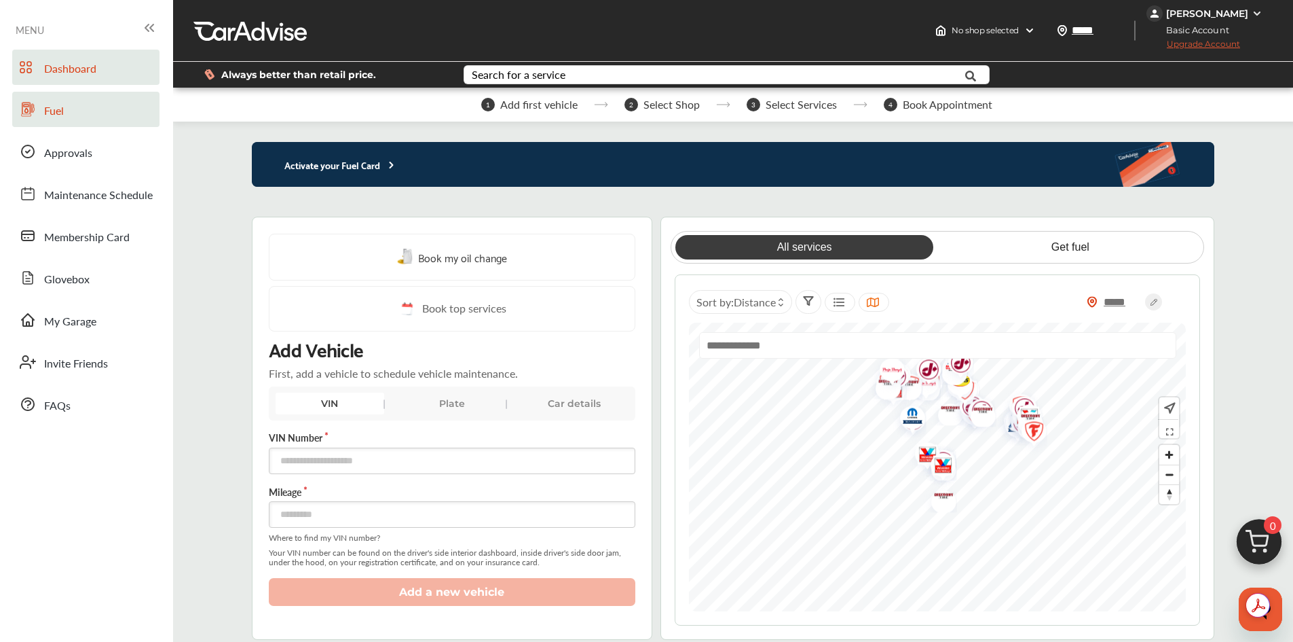
click at [62, 113] on span "Fuel" at bounding box center [54, 112] width 20 height 18
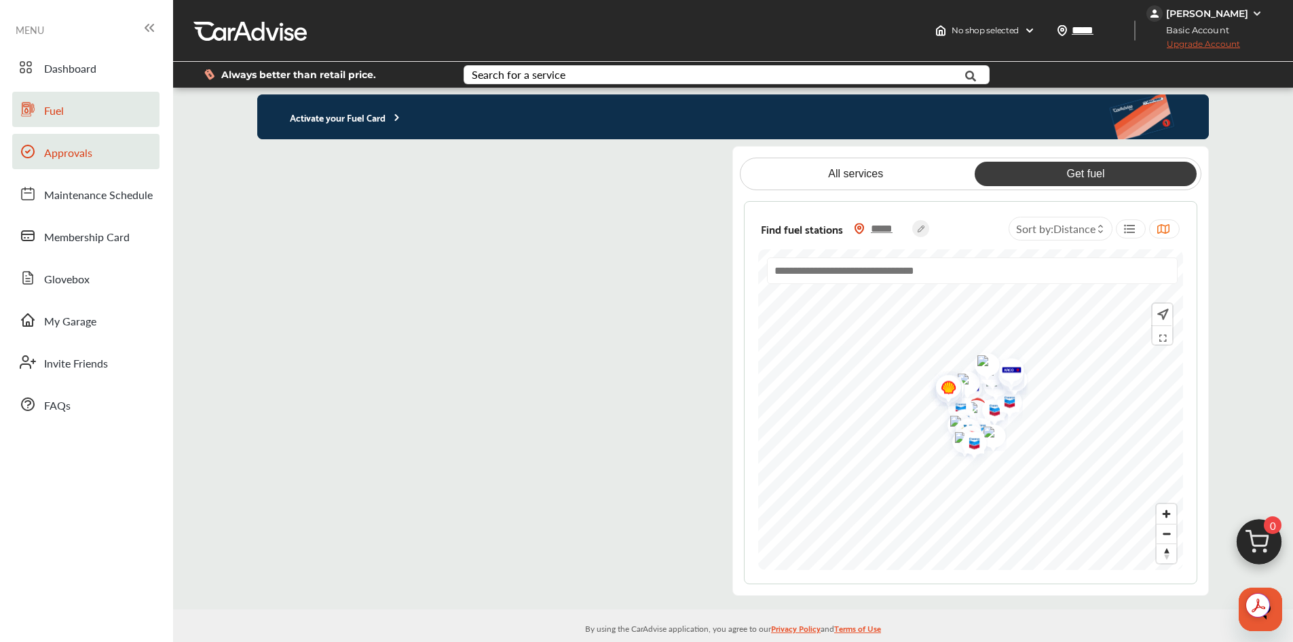
click at [68, 158] on span "Approvals" at bounding box center [68, 154] width 48 height 18
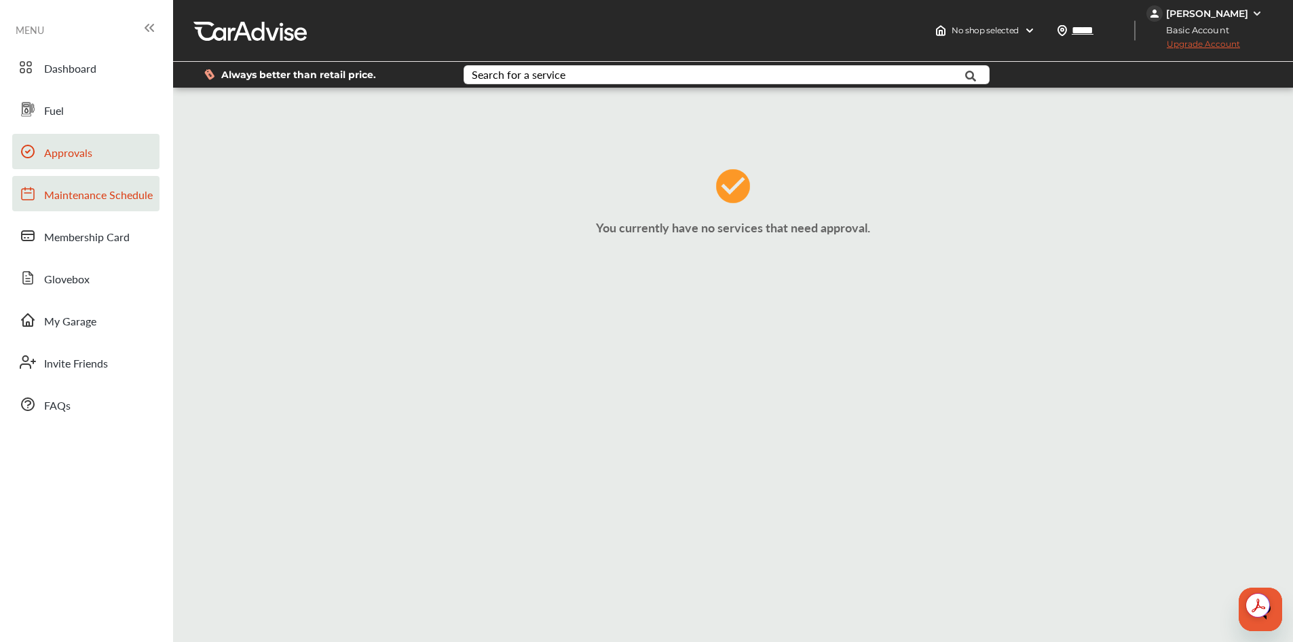
click at [71, 193] on span "Maintenance Schedule" at bounding box center [98, 196] width 109 height 18
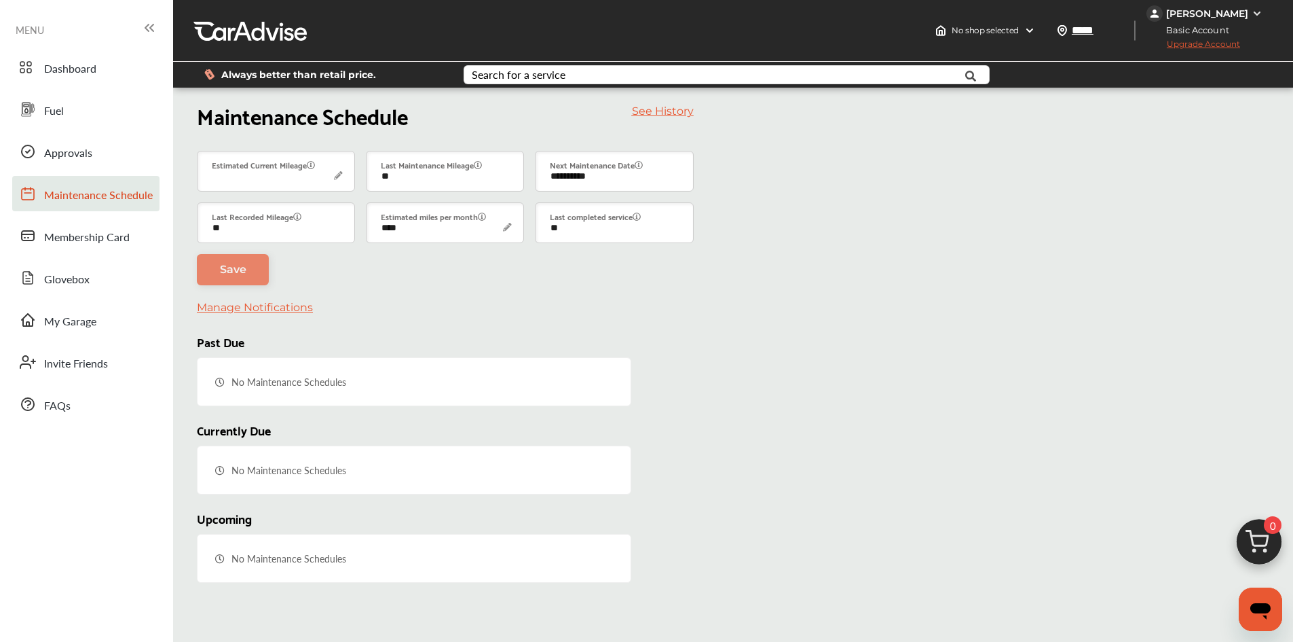
click at [1254, 16] on img at bounding box center [1257, 13] width 11 height 11
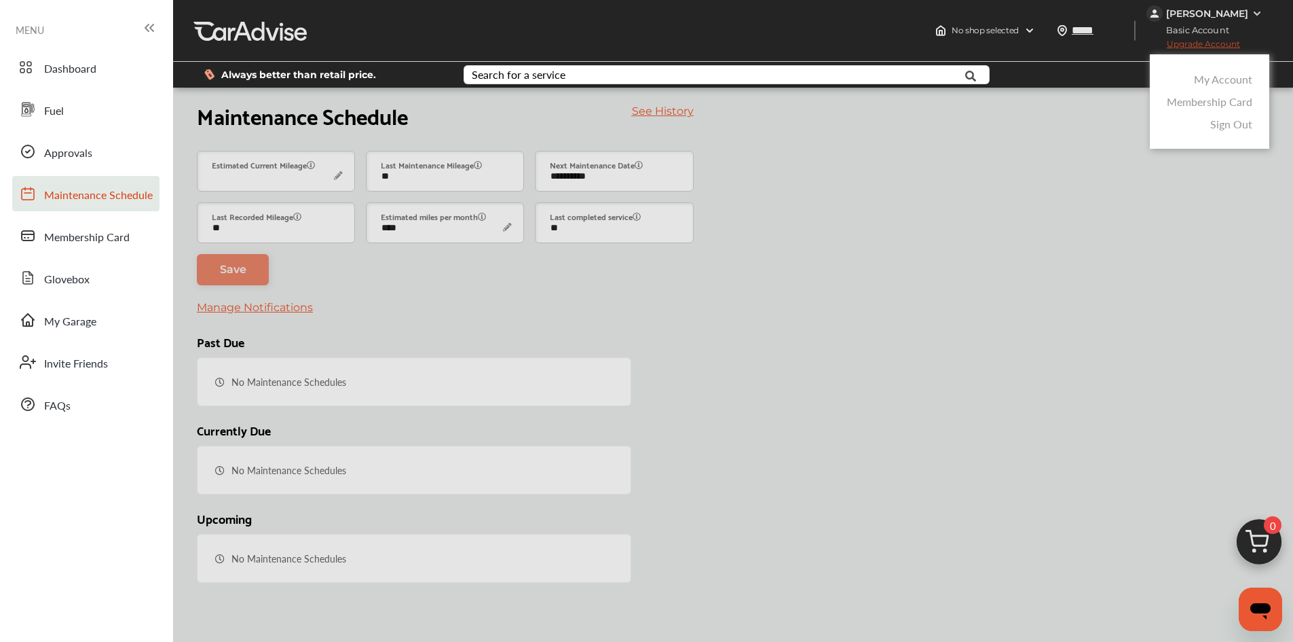
click at [1223, 123] on link "Sign Out" at bounding box center [1231, 124] width 42 height 16
